Goal: Information Seeking & Learning: Learn about a topic

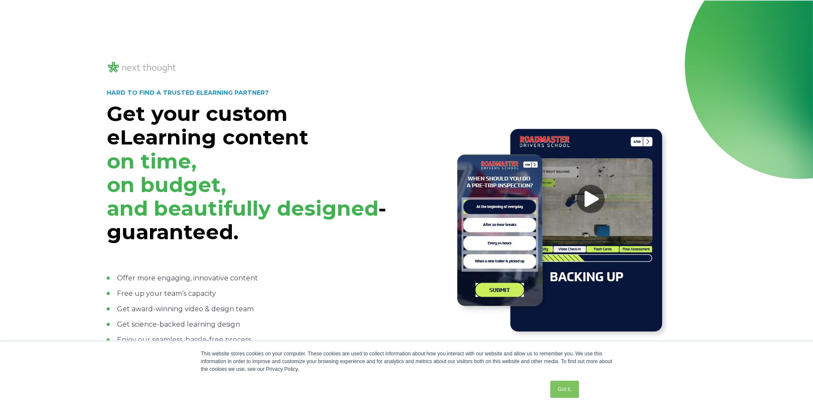
drag, startPoint x: 97, startPoint y: 146, endPoint x: 88, endPoint y: 143, distance: 9.4
click at [91, 144] on div "HARD TO FIND A TRUSTED ELEARNING PARTNER? Get your custom eLearning content on …" at bounding box center [406, 230] width 813 height 461
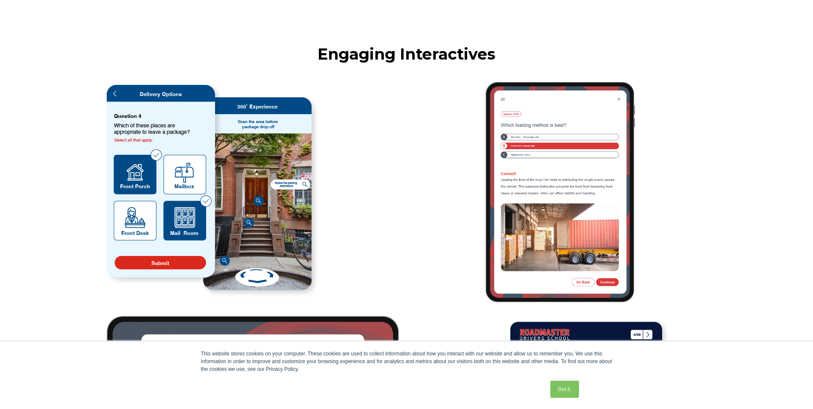
scroll to position [1801, 0]
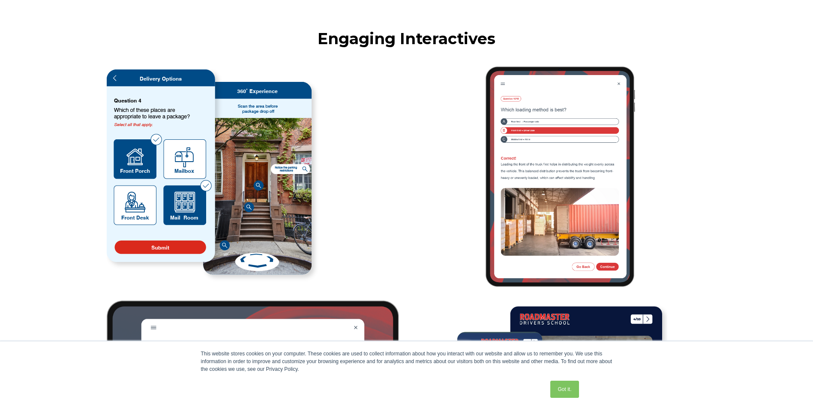
click at [259, 185] on img at bounding box center [214, 176] width 214 height 214
click at [279, 192] on img at bounding box center [214, 176] width 214 height 214
click at [304, 170] on img at bounding box center [214, 176] width 214 height 214
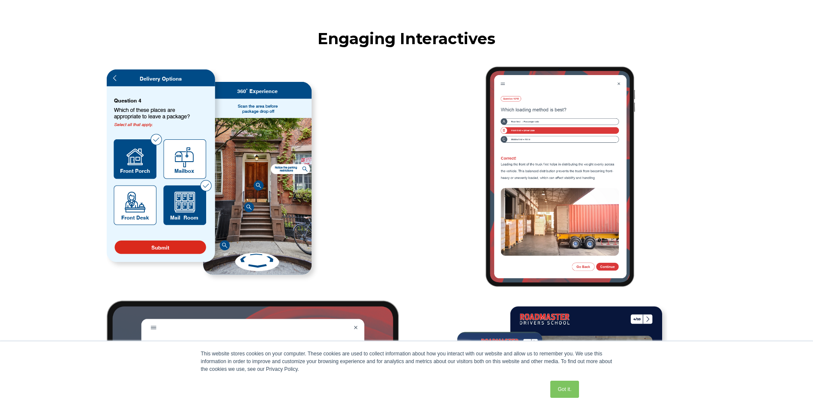
click at [304, 170] on img at bounding box center [214, 176] width 214 height 214
click at [305, 170] on img at bounding box center [214, 176] width 214 height 214
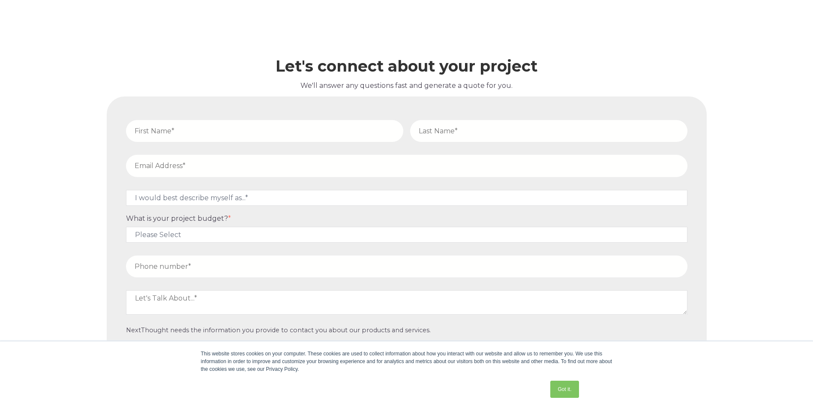
scroll to position [3944, 0]
